Goal: Task Accomplishment & Management: Use online tool/utility

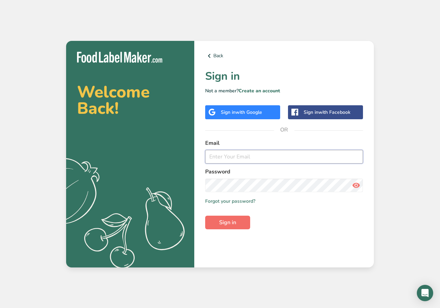
type input "[EMAIL_ADDRESS][DOMAIN_NAME]"
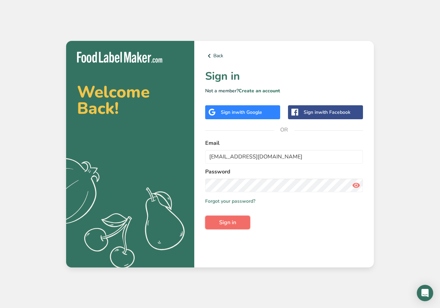
click at [228, 223] on span "Sign in" at bounding box center [227, 222] width 17 height 8
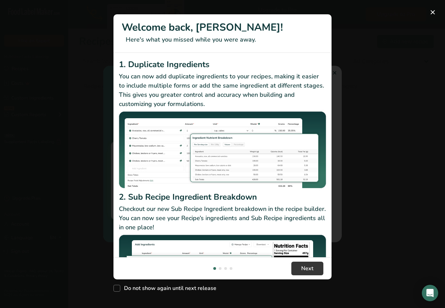
click at [336, 72] on div "New Features" at bounding box center [222, 154] width 445 height 308
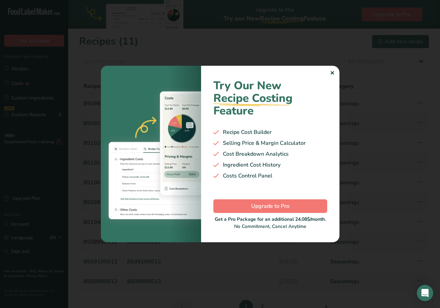
click at [335, 73] on div "Try Our New Recipe Costing .a-29{fill:none;stroke-linecap:round;stroke-width:3p…" at bounding box center [270, 154] width 138 height 176
click at [332, 73] on div "✕ Try Our New Recipe Costing .a-29{fill:none;stroke-linecap:round;stroke-width:…" at bounding box center [220, 154] width 238 height 176
click at [330, 73] on div "✕" at bounding box center [332, 73] width 4 height 8
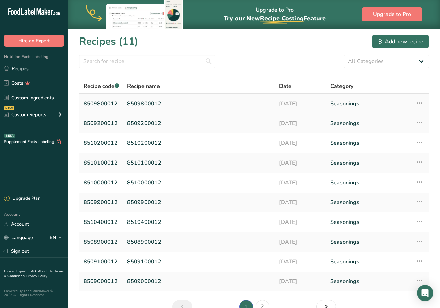
click at [105, 103] on link "8509800012" at bounding box center [100, 103] width 35 height 14
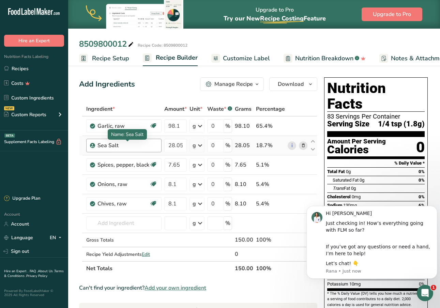
click at [113, 145] on div "Sea Salt" at bounding box center [127, 145] width 60 height 8
click at [257, 83] on icon "button" at bounding box center [256, 84] width 5 height 9
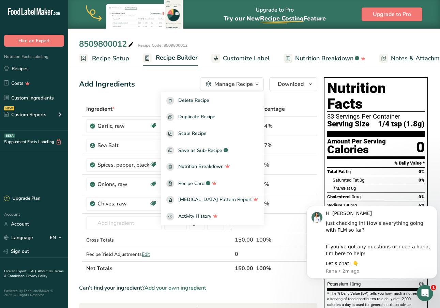
click at [36, 174] on div ".a-20{fill:#fff;} Hire an Expert Nutrition Facts Labeling Recipes Costs Custom …" at bounding box center [34, 95] width 68 height 180
